Goal: Information Seeking & Learning: Compare options

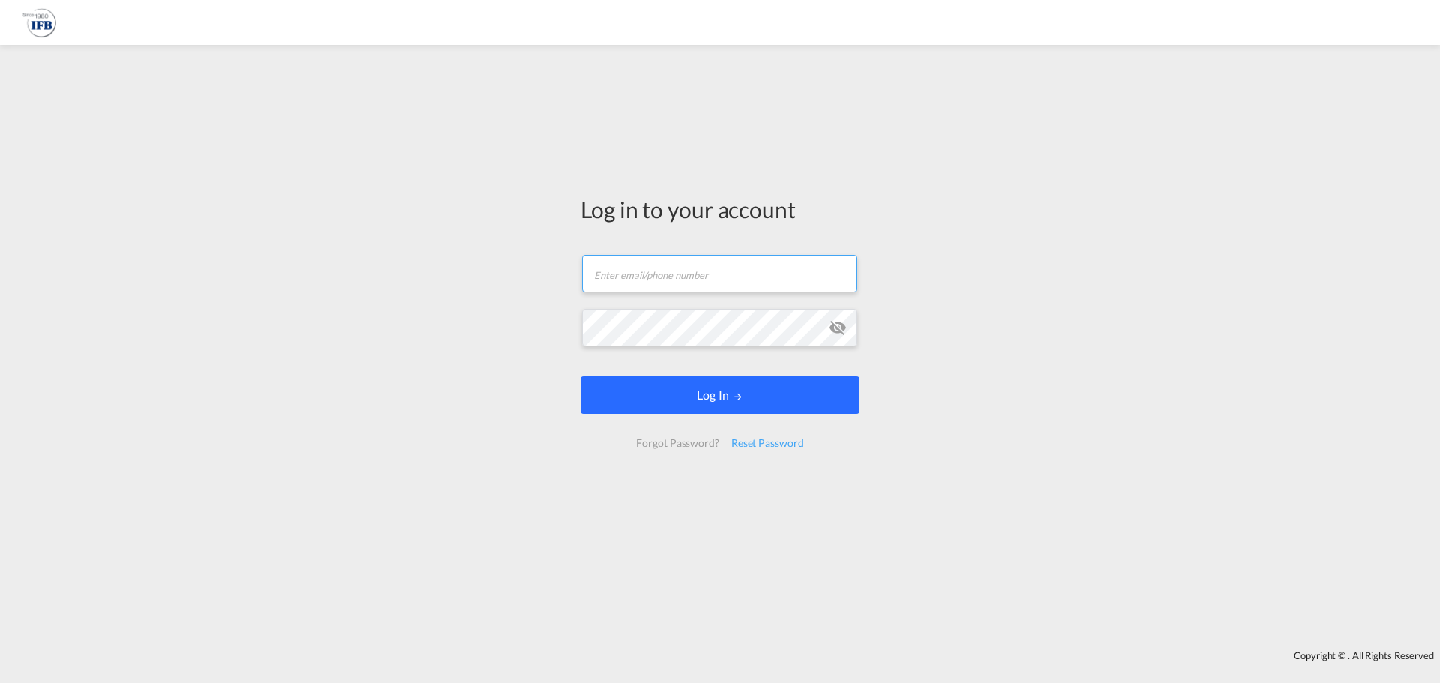
type input "[EMAIL_ADDRESS][PERSON_NAME][DOMAIN_NAME]"
click at [666, 393] on button "Log In" at bounding box center [720, 396] width 279 height 38
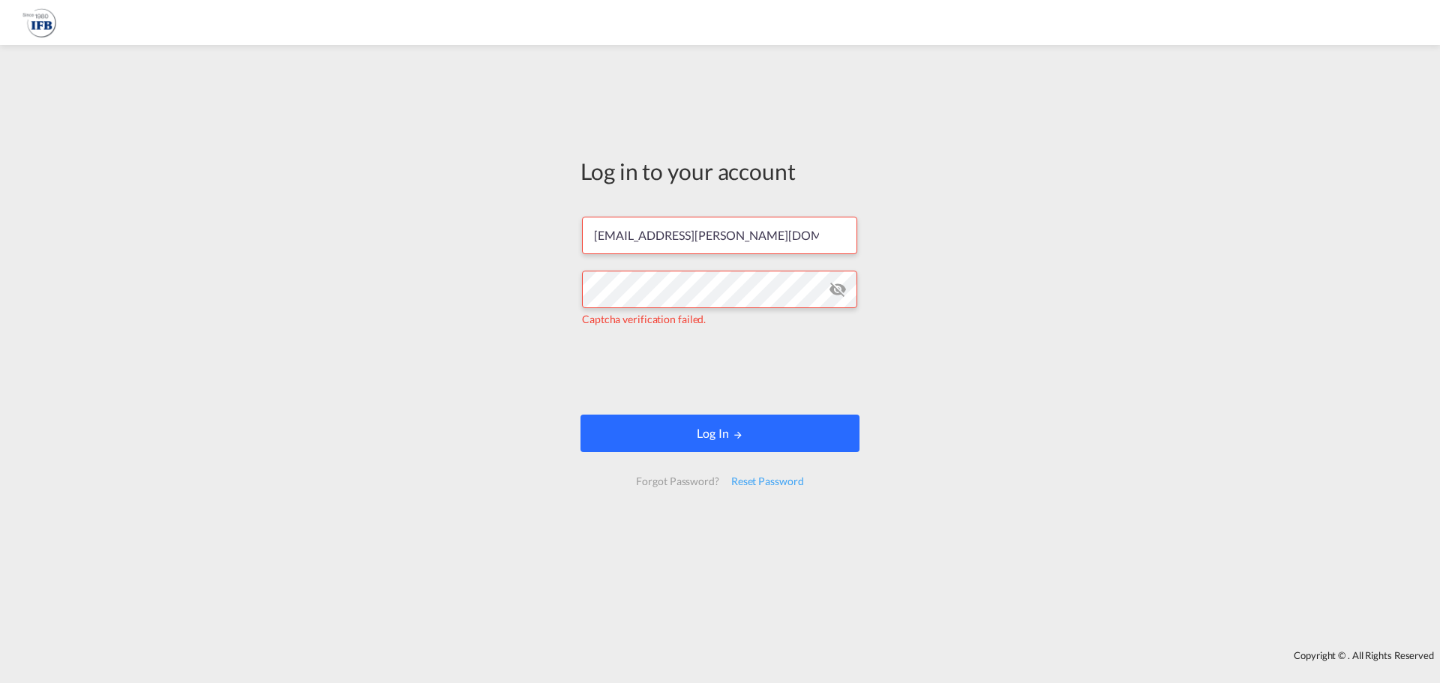
click at [650, 426] on button "Log In" at bounding box center [720, 434] width 279 height 38
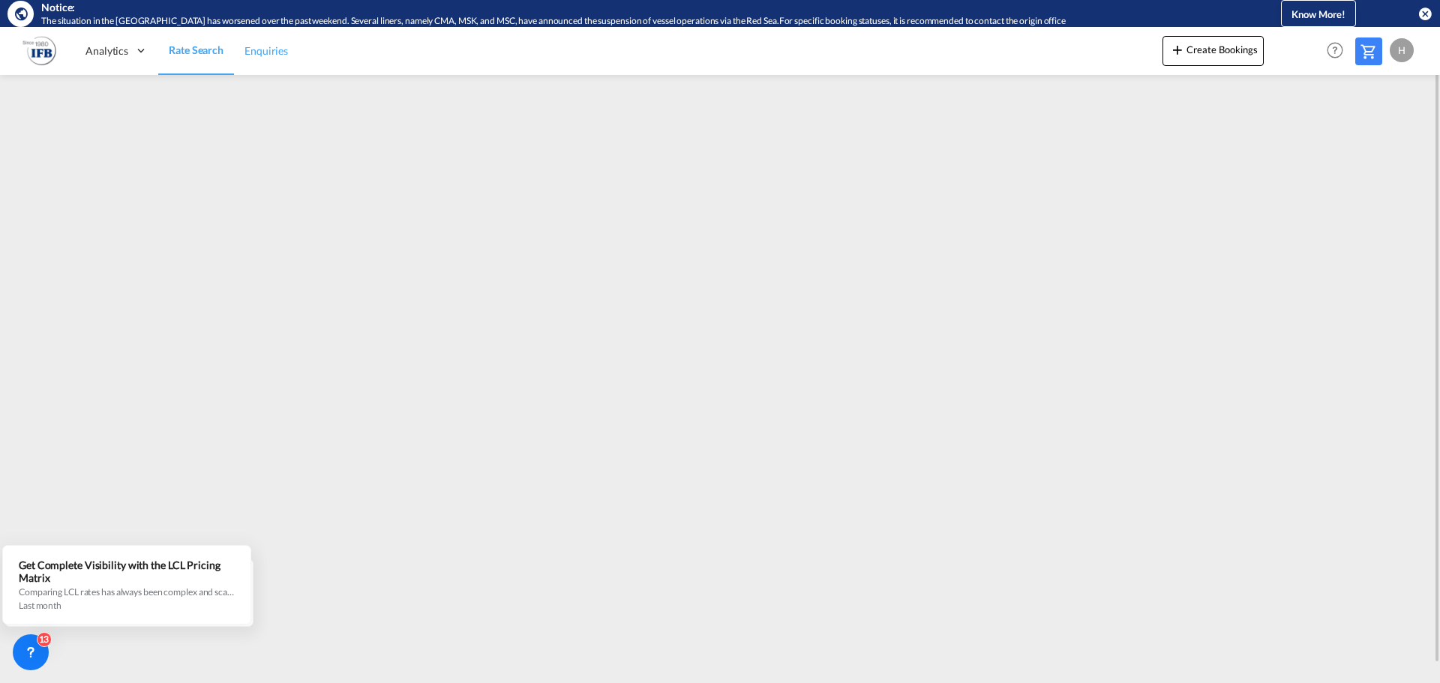
click at [268, 50] on span "Enquiries" at bounding box center [267, 50] width 44 height 13
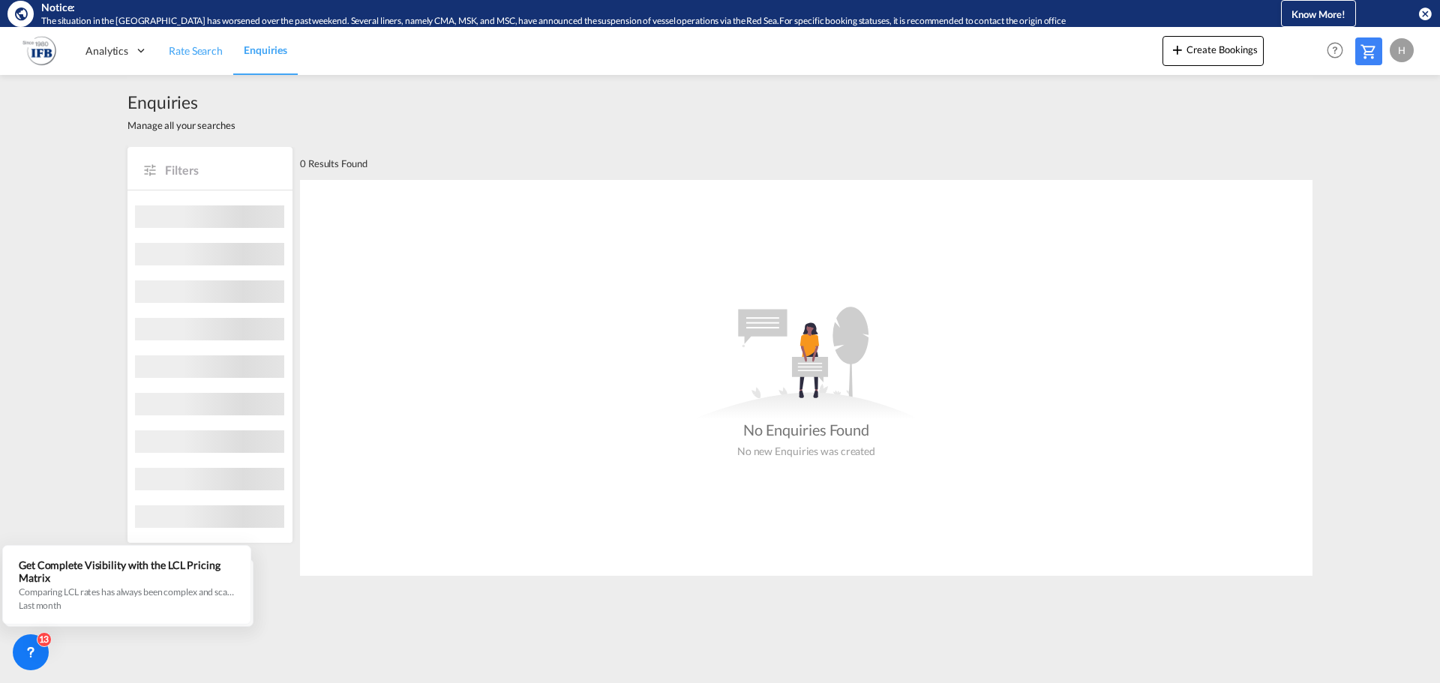
click at [202, 50] on span "Rate Search" at bounding box center [196, 50] width 54 height 13
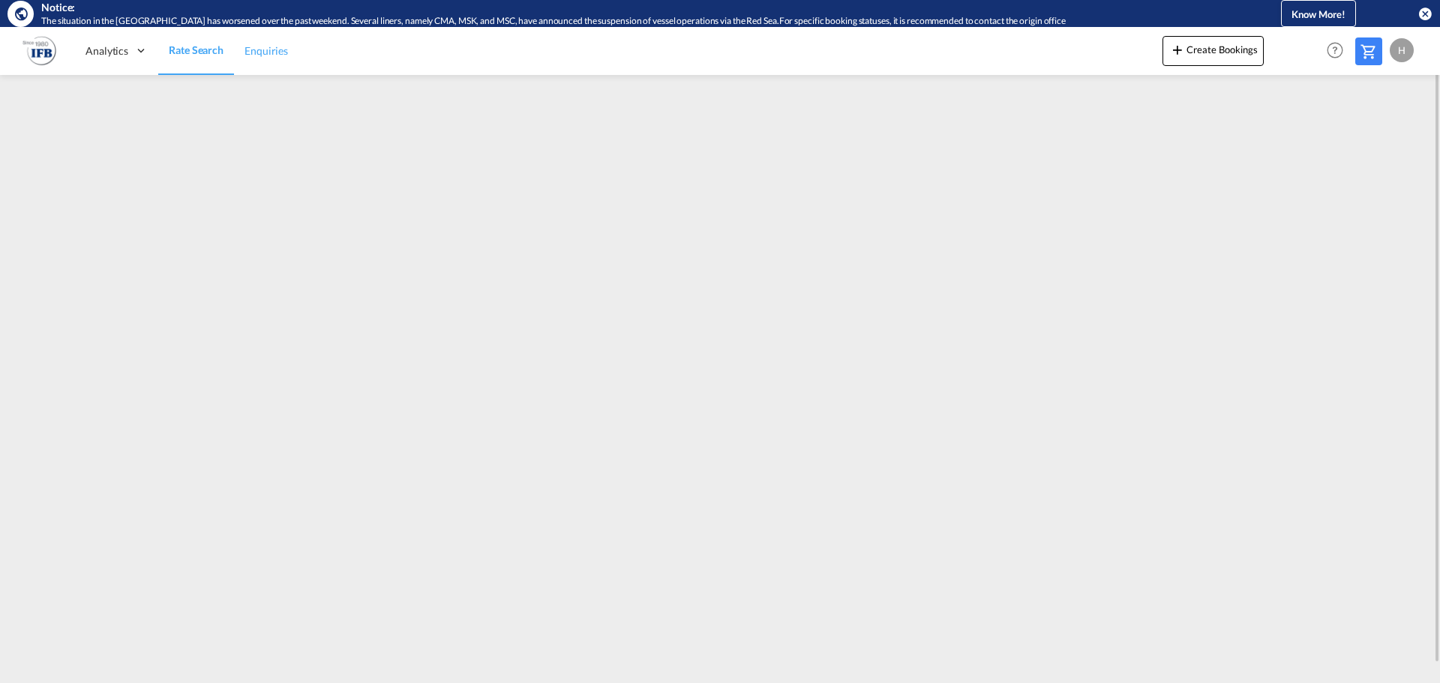
click at [273, 53] on span "Enquiries" at bounding box center [267, 50] width 44 height 13
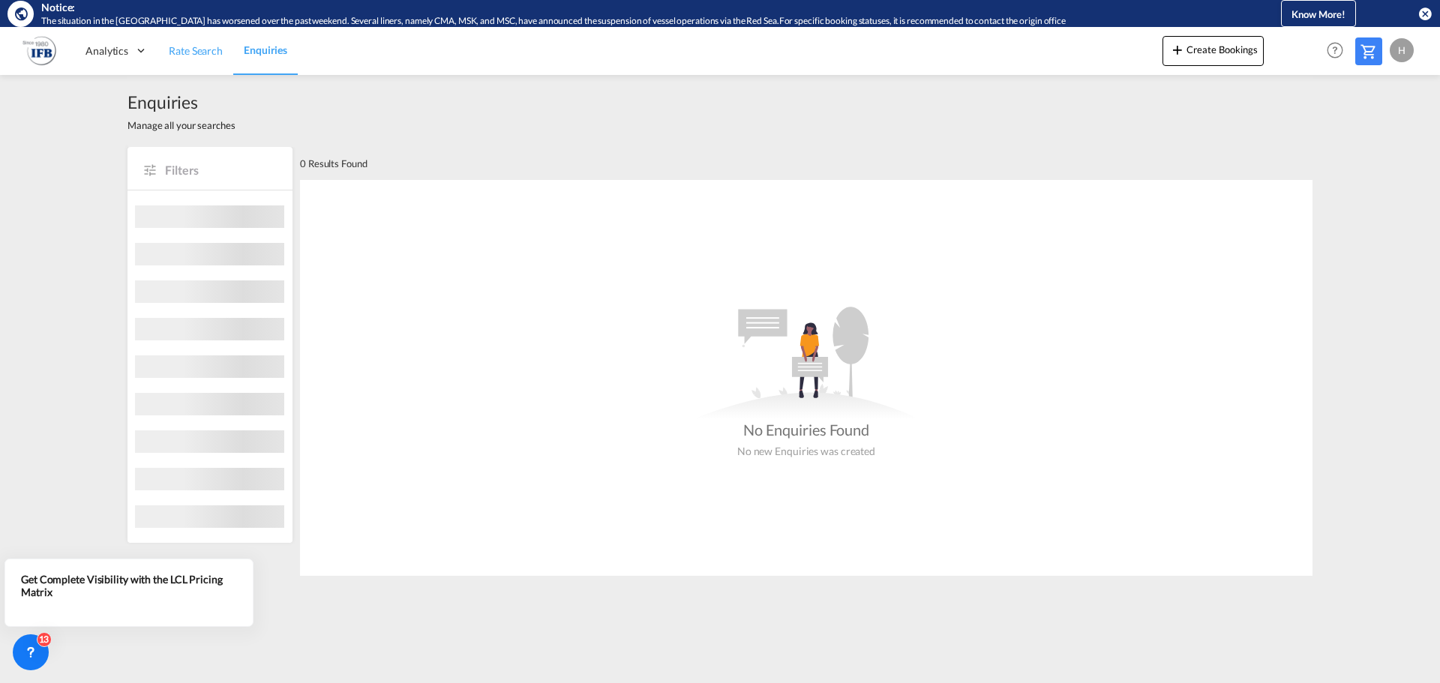
click at [216, 53] on span "Rate Search" at bounding box center [196, 50] width 54 height 13
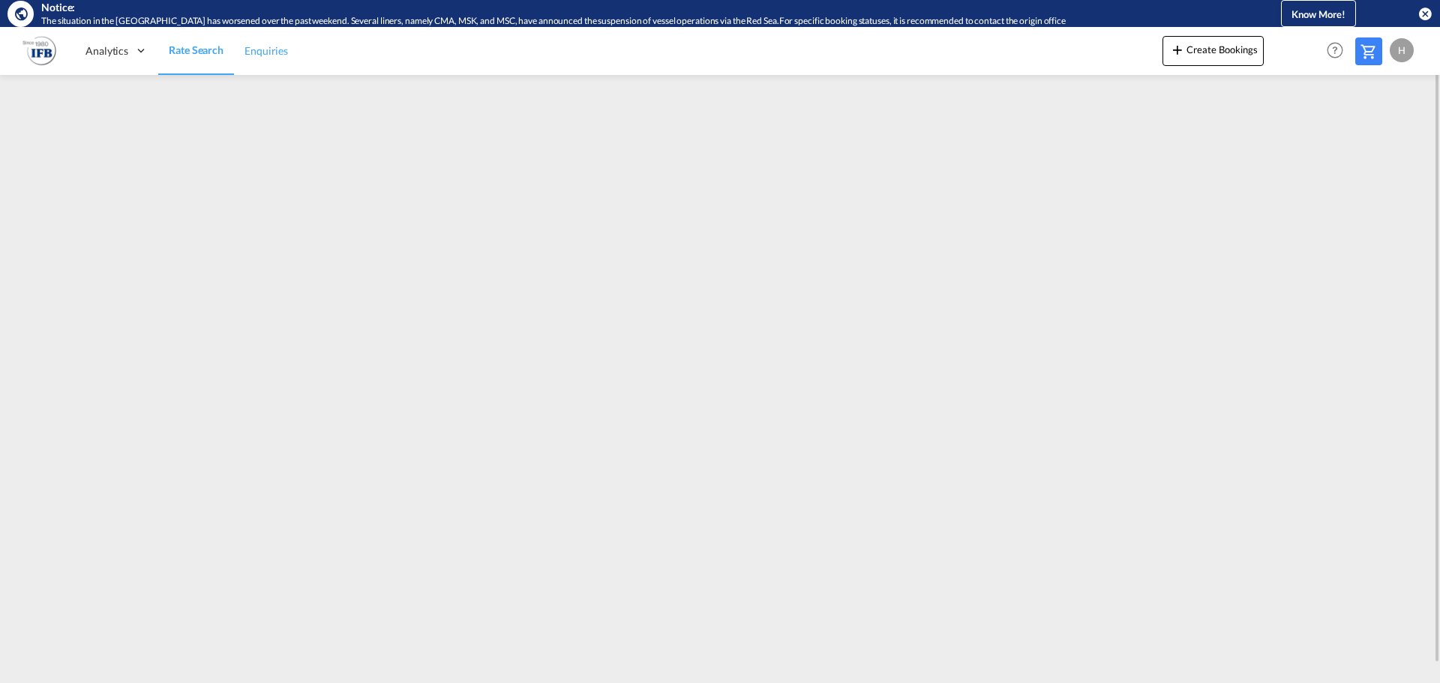
click at [256, 63] on link "Enquiries" at bounding box center [266, 50] width 65 height 49
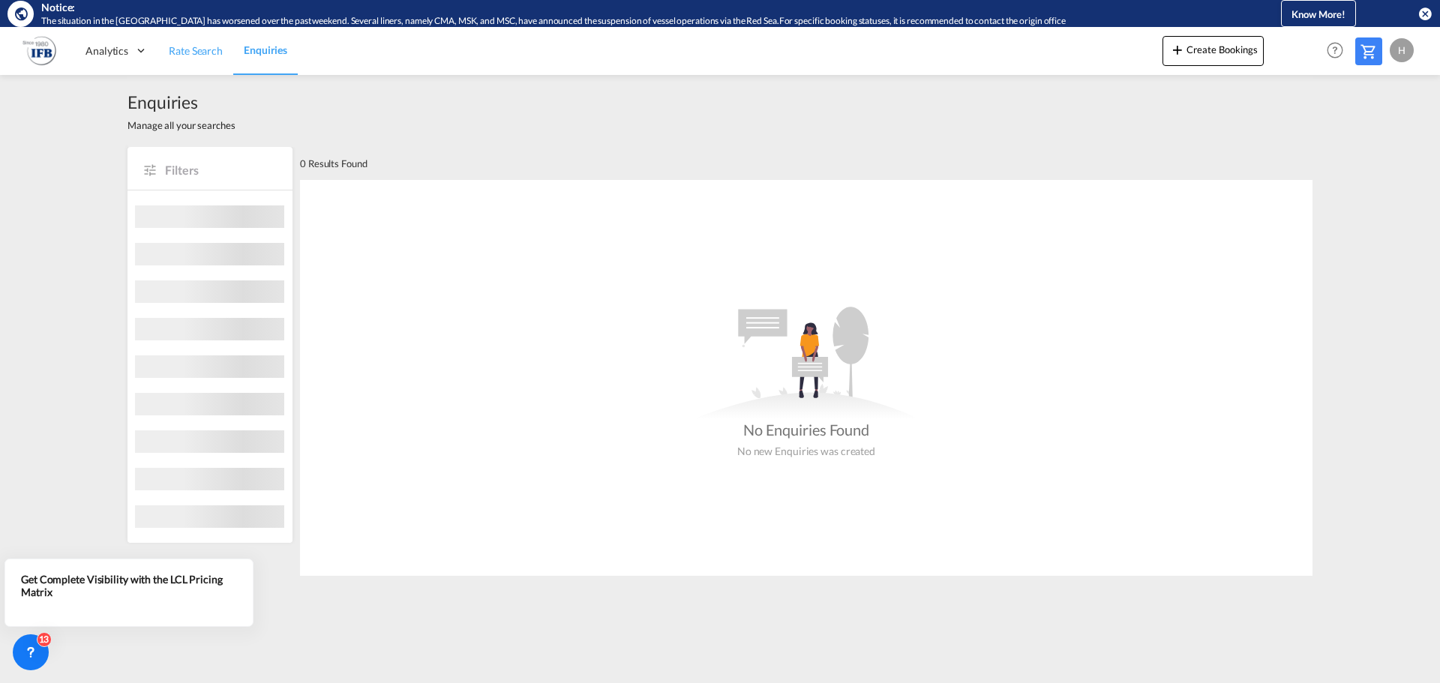
click at [179, 55] on span "Rate Search" at bounding box center [196, 50] width 54 height 13
